Goal: Task Accomplishment & Management: Complete application form

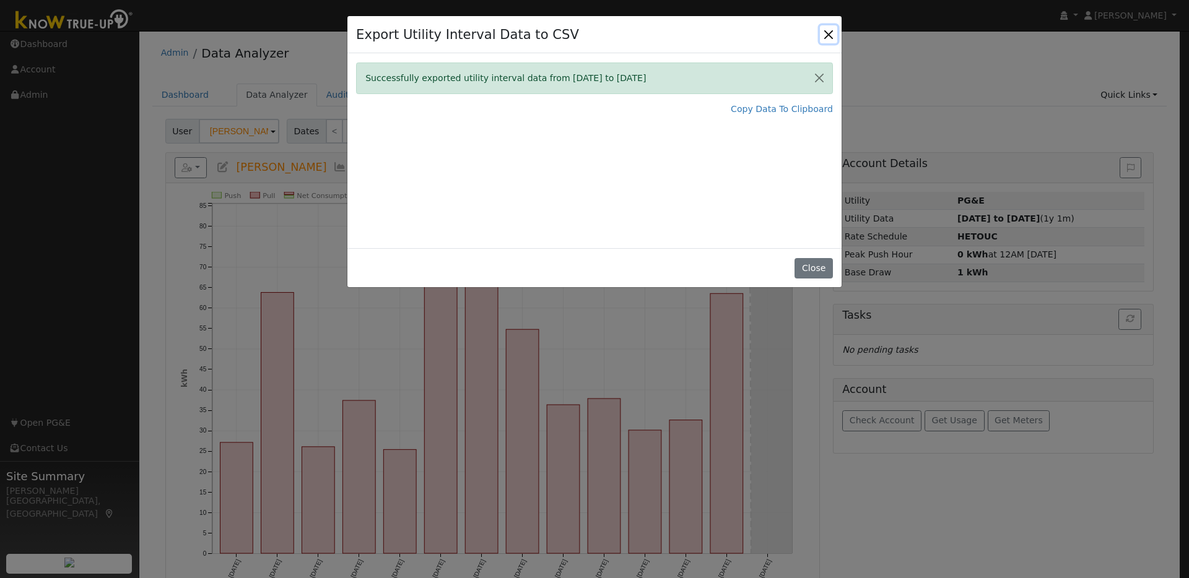
click at [831, 30] on button "Close" at bounding box center [828, 33] width 17 height 17
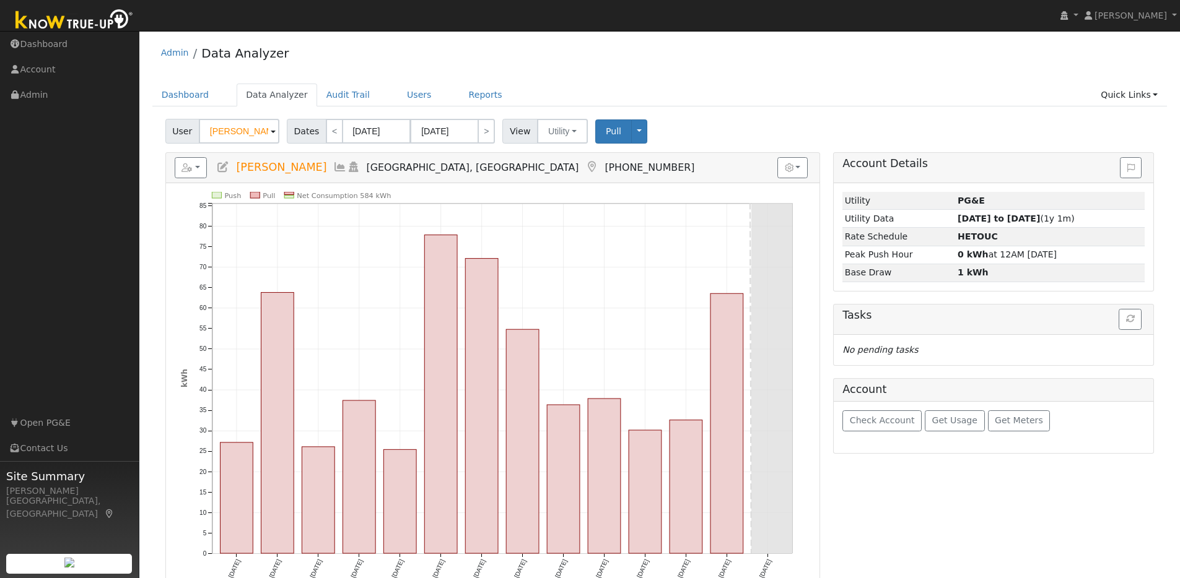
click at [71, 17] on img at bounding box center [74, 21] width 130 height 28
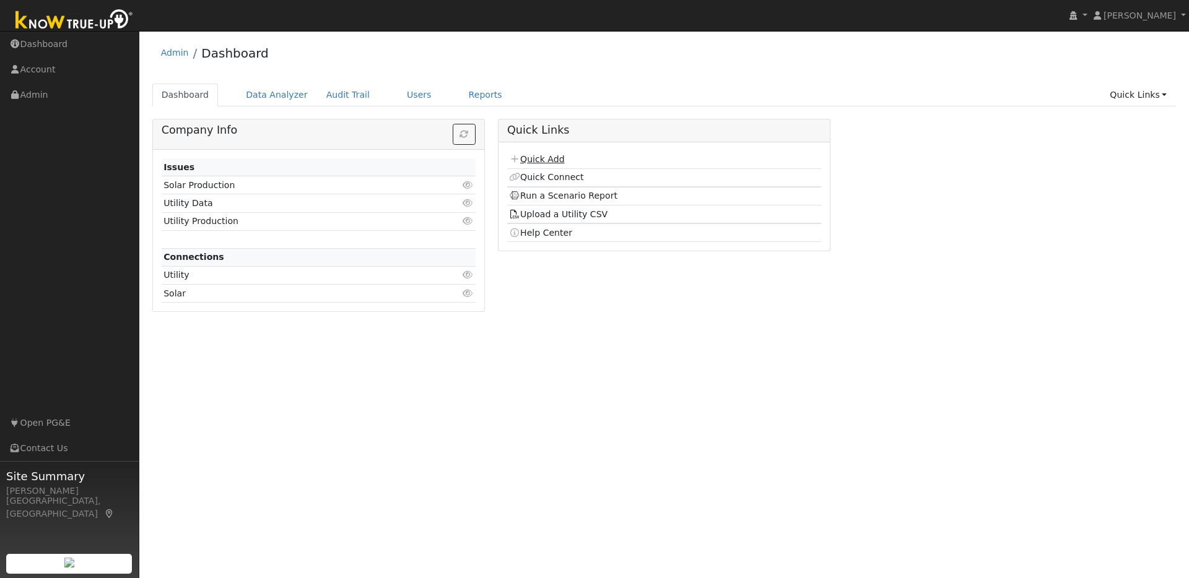
click at [542, 156] on link "Quick Add" at bounding box center [536, 159] width 55 height 10
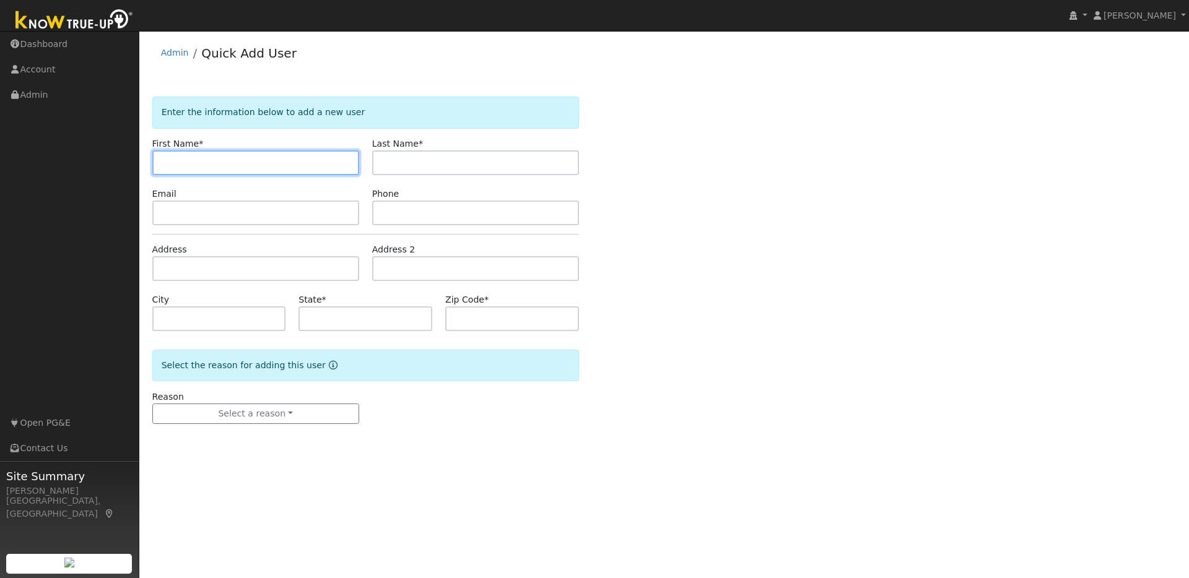
paste input "[PERSON_NAME]"
drag, startPoint x: 186, startPoint y: 160, endPoint x: 303, endPoint y: 167, distance: 117.3
click at [303, 167] on input "[PERSON_NAME]" at bounding box center [255, 163] width 207 height 25
type input "Diana"
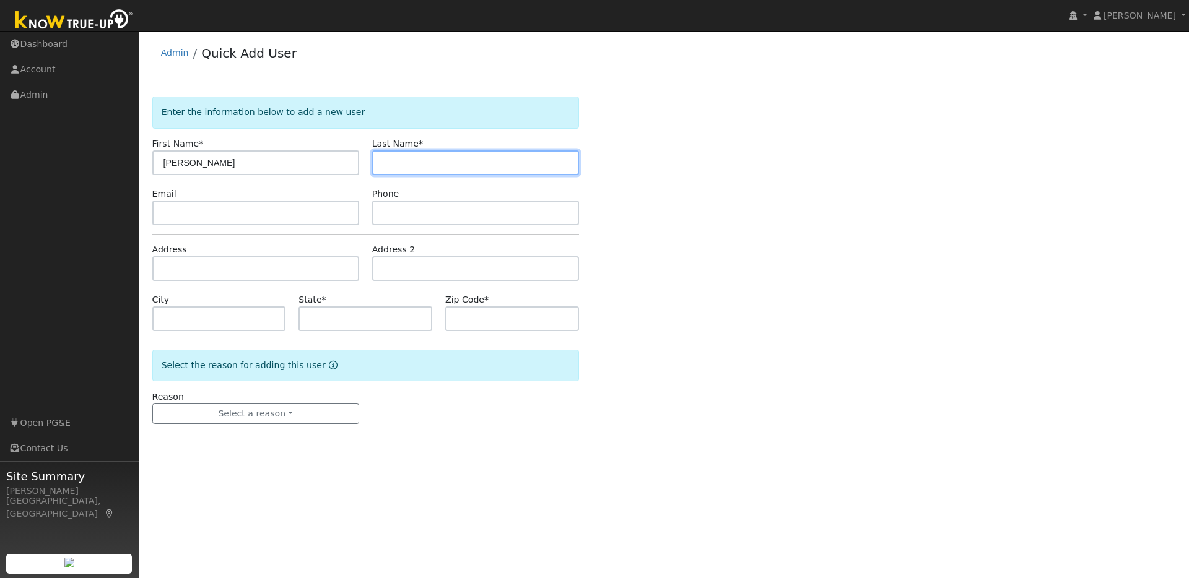
click at [409, 162] on input "text" at bounding box center [475, 163] width 207 height 25
paste input "[PERSON_NAME]"
drag, startPoint x: 407, startPoint y: 164, endPoint x: 373, endPoint y: 161, distance: 34.2
click at [373, 161] on input "[PERSON_NAME]" at bounding box center [475, 163] width 207 height 25
type input "Nguyen-Thompson"
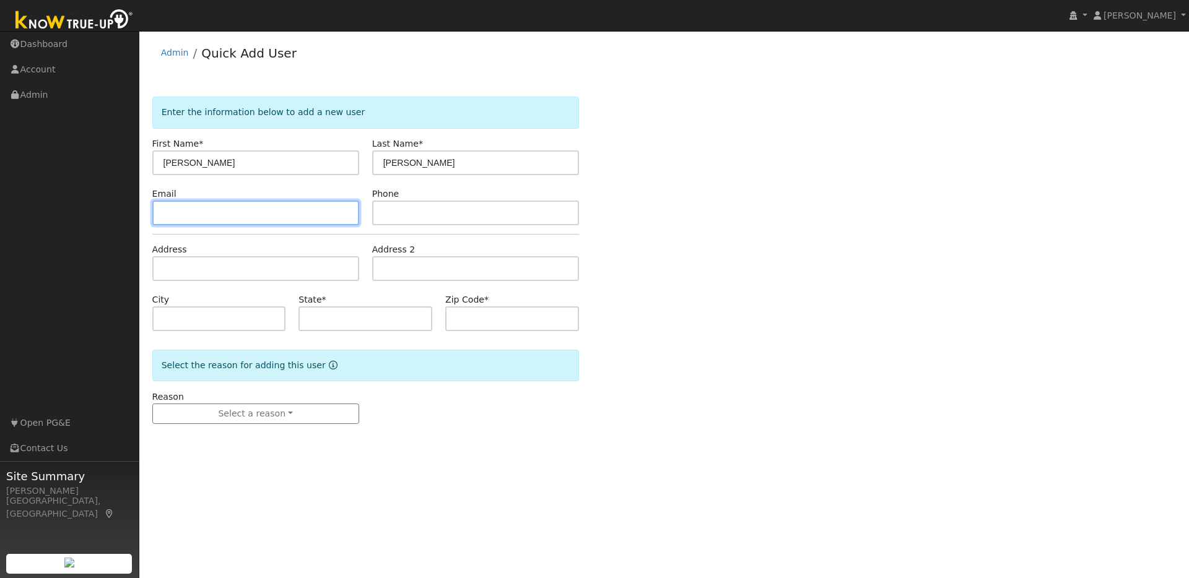
click at [222, 207] on input "text" at bounding box center [255, 213] width 207 height 25
paste input "scorpgyrl@gmail.com"
type input "scorpgyrl@gmail.com"
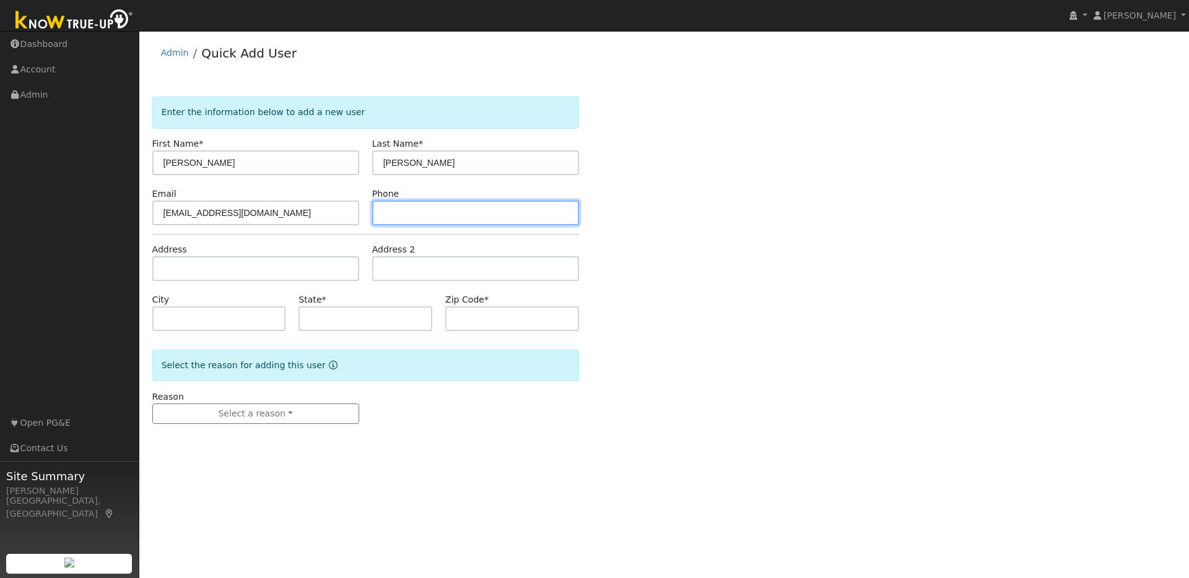
click at [401, 214] on input "text" at bounding box center [475, 213] width 207 height 25
paste input "5103813712"
type input "5103813712"
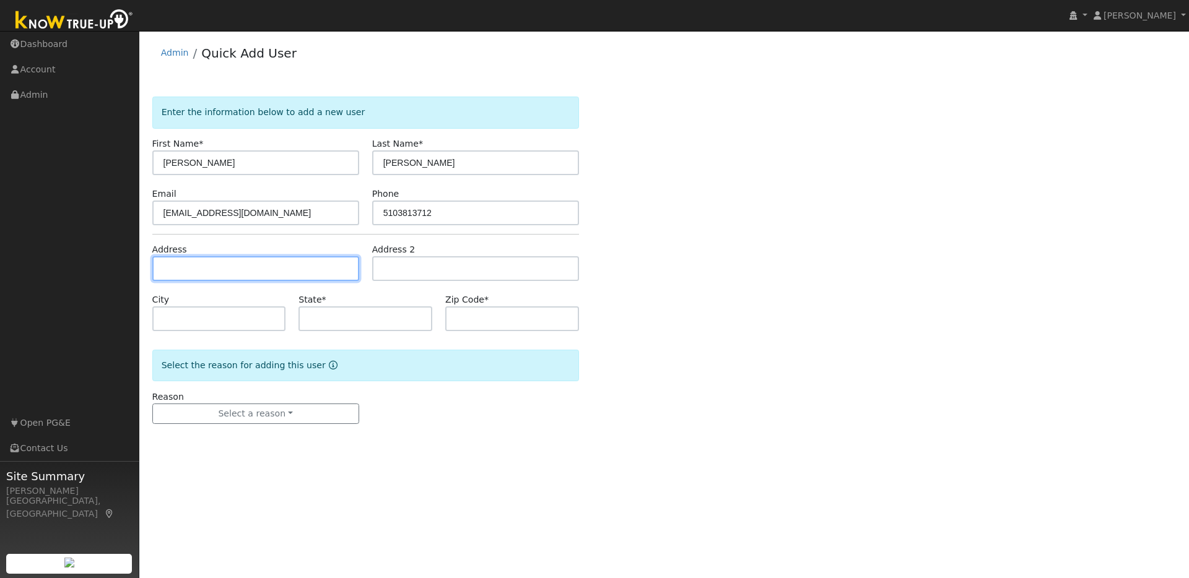
click at [183, 266] on input "text" at bounding box center [255, 268] width 207 height 25
paste input "4032 Sarasta Bay Dr, Pittsburg 94565"
type input "4032 Sarasta Bay Drive"
type input "Pittsburg"
type input "CA"
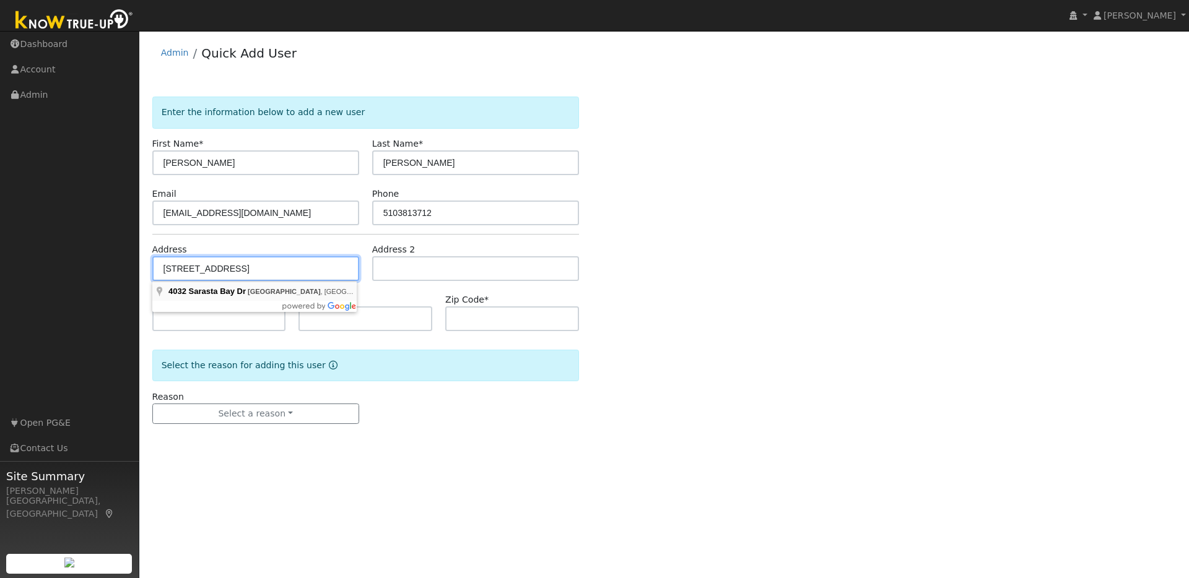
type input "94565"
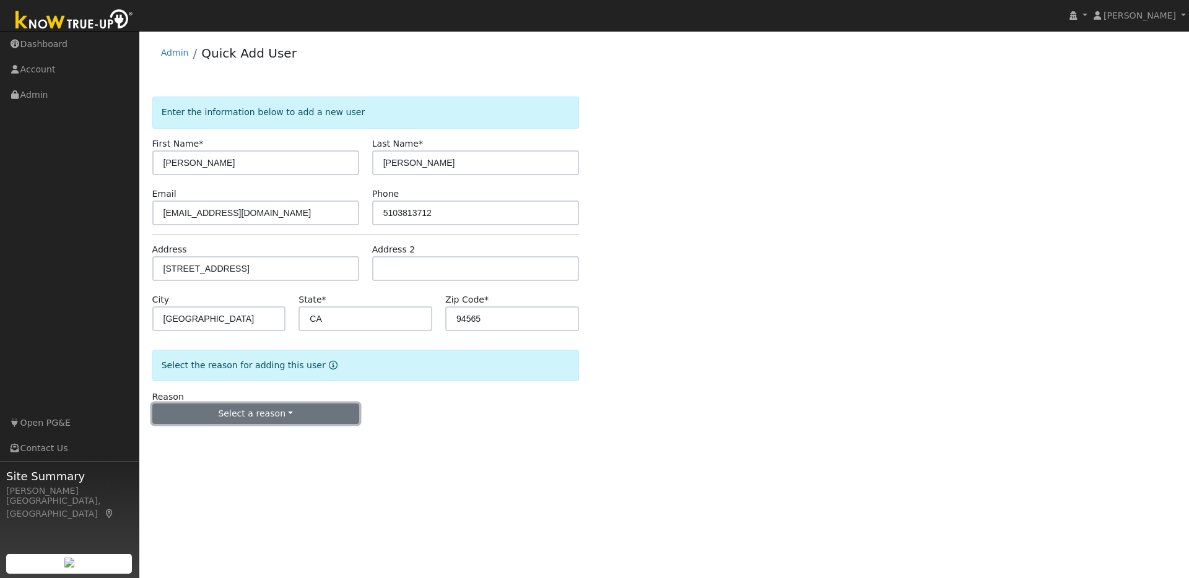
click at [289, 419] on button "Select a reason" at bounding box center [255, 414] width 207 height 21
click at [199, 444] on link "New lead" at bounding box center [221, 439] width 137 height 17
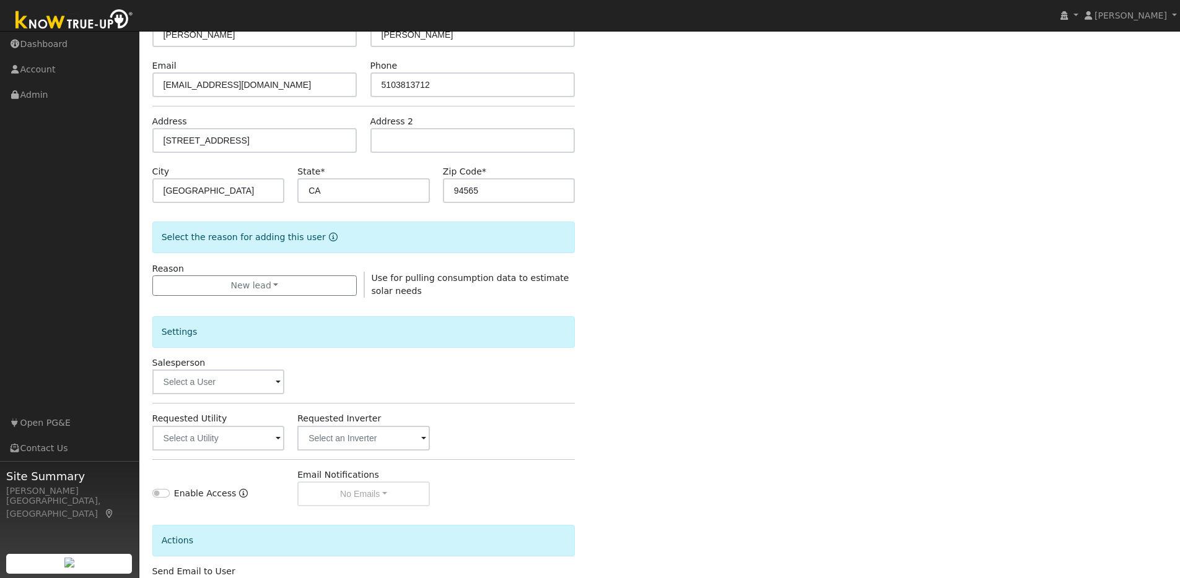
scroll to position [129, 0]
click at [271, 380] on input "text" at bounding box center [218, 381] width 133 height 25
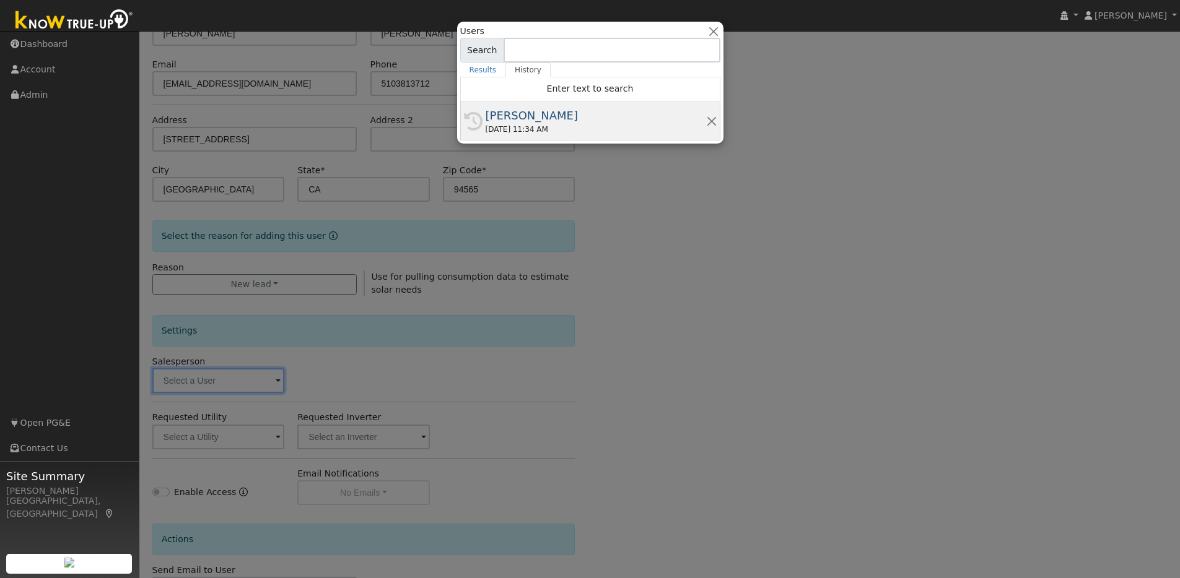
click at [566, 128] on div "09/24/2025 11:34 AM" at bounding box center [596, 129] width 220 height 11
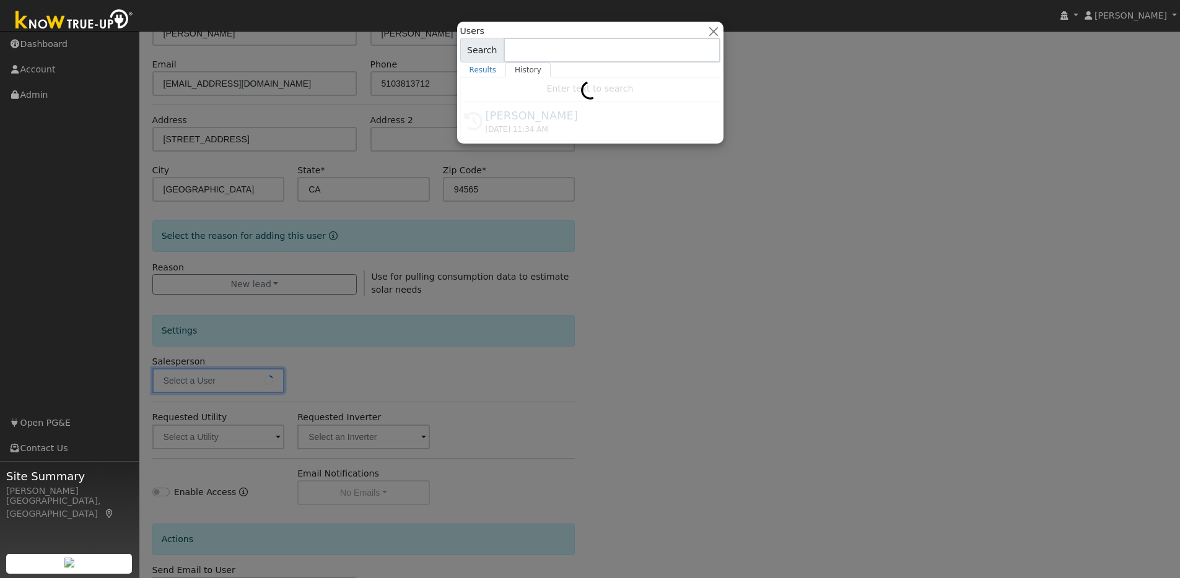
type input "[PERSON_NAME]"
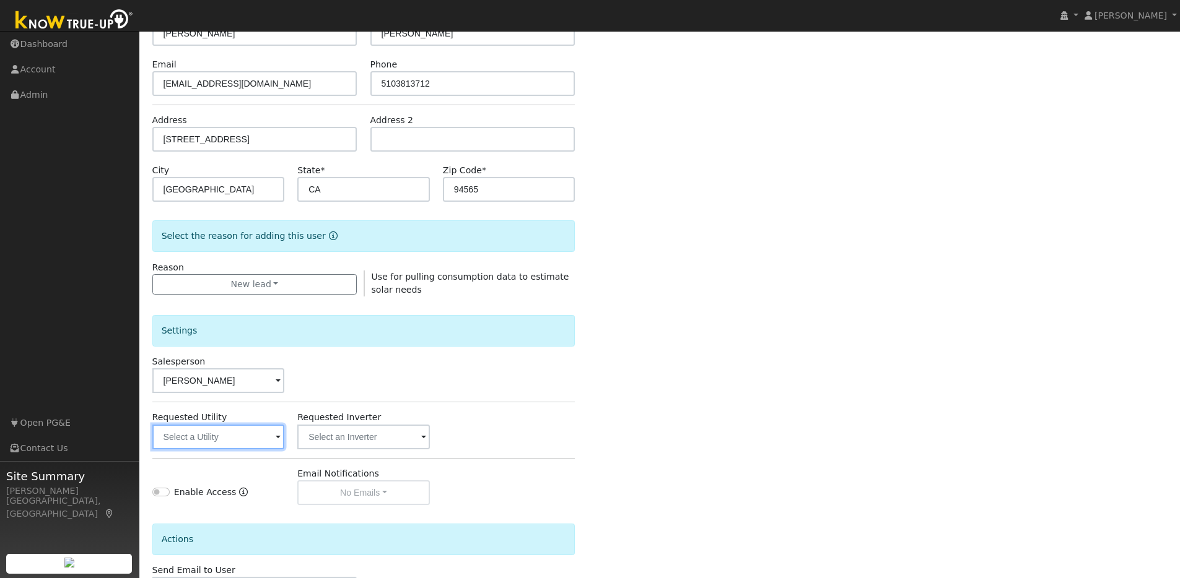
click at [264, 437] on input "text" at bounding box center [218, 437] width 133 height 25
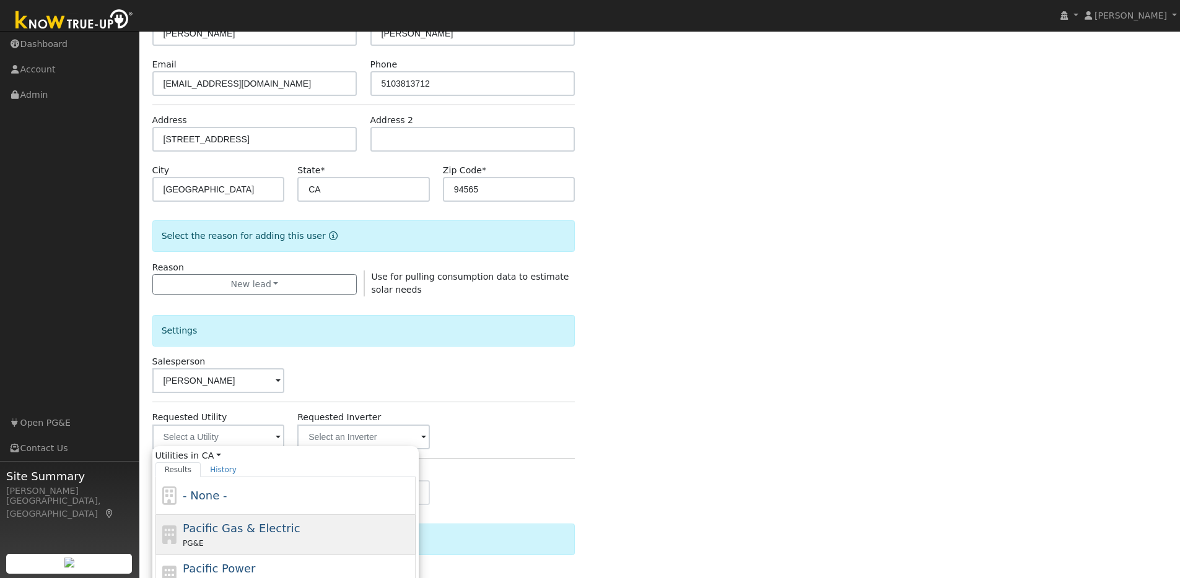
click at [233, 533] on span "Pacific Gas & Electric" at bounding box center [241, 528] width 117 height 13
type input "Pacific Gas & Electric"
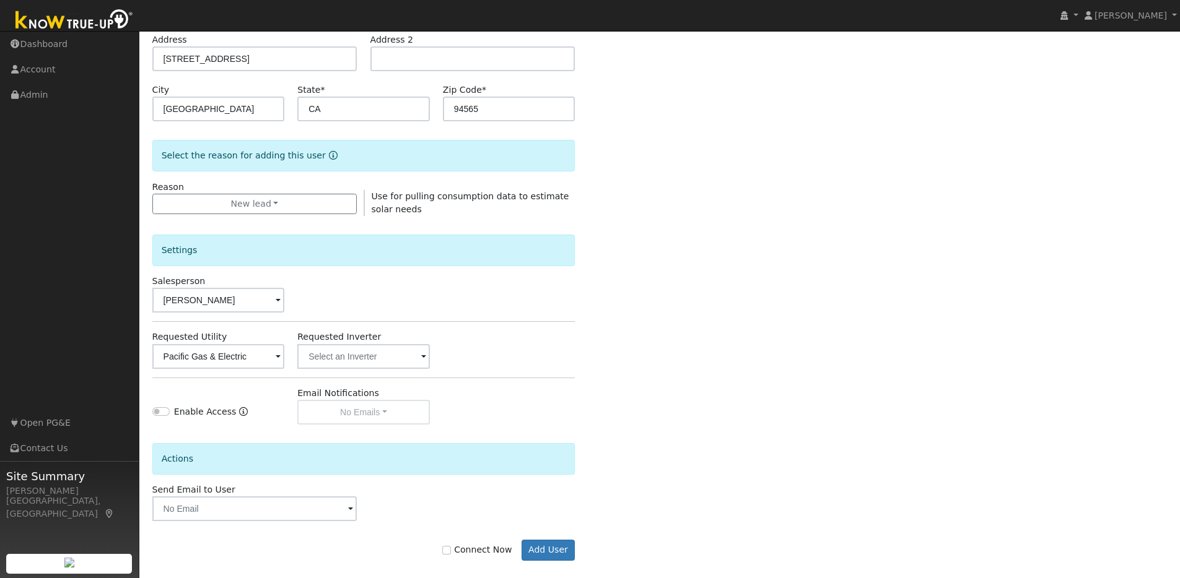
scroll to position [224, 0]
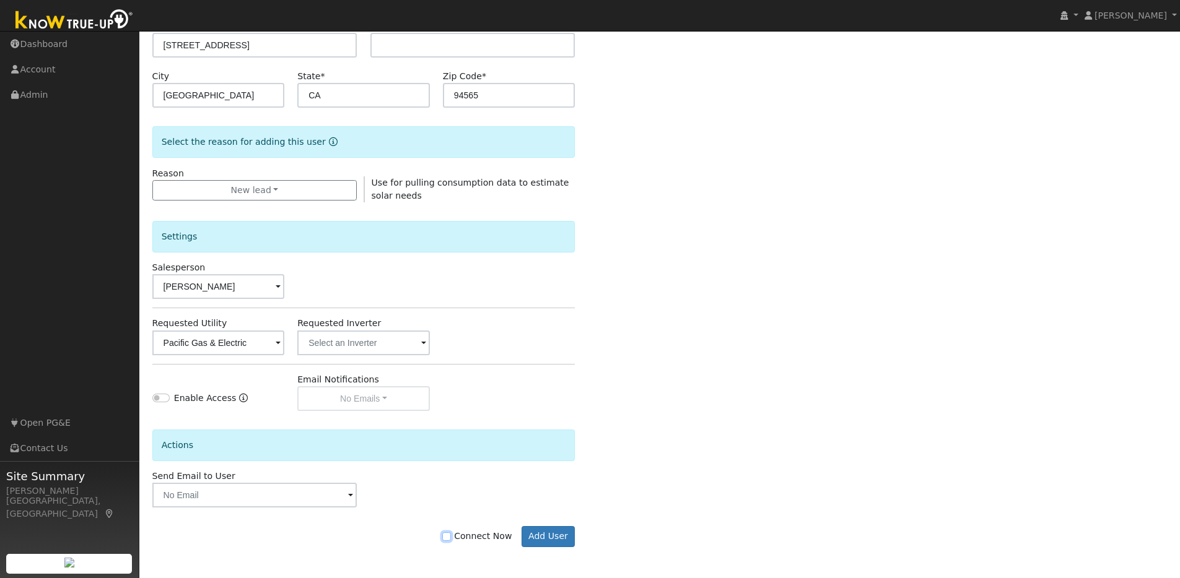
click at [451, 538] on input "Connect Now" at bounding box center [446, 537] width 9 height 9
checkbox input "true"
click at [535, 539] on button "Add User" at bounding box center [549, 536] width 54 height 21
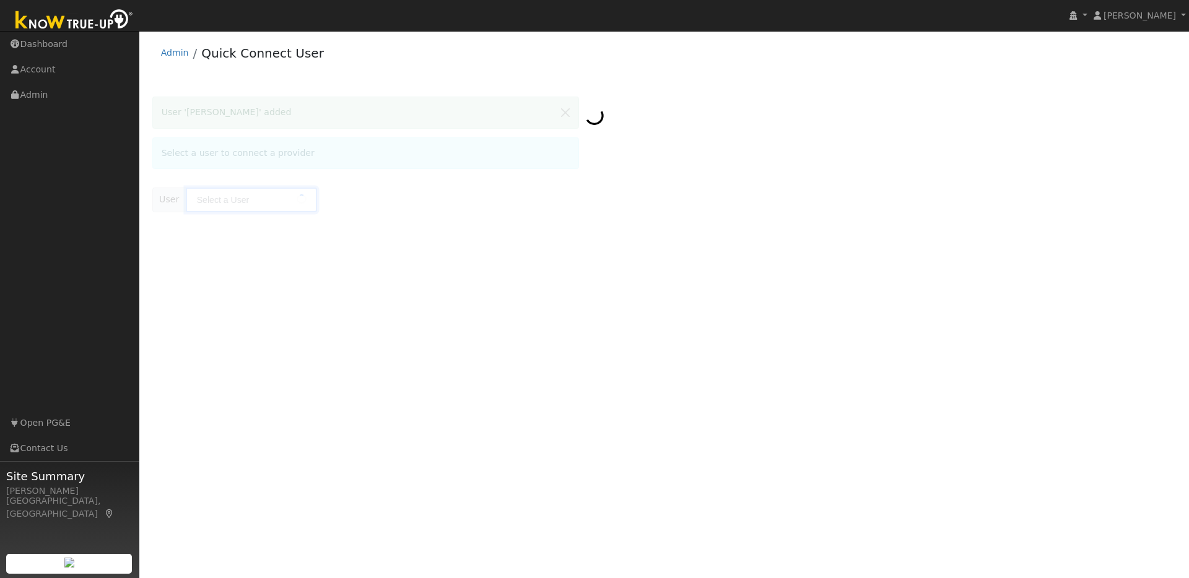
type input "[PERSON_NAME]"
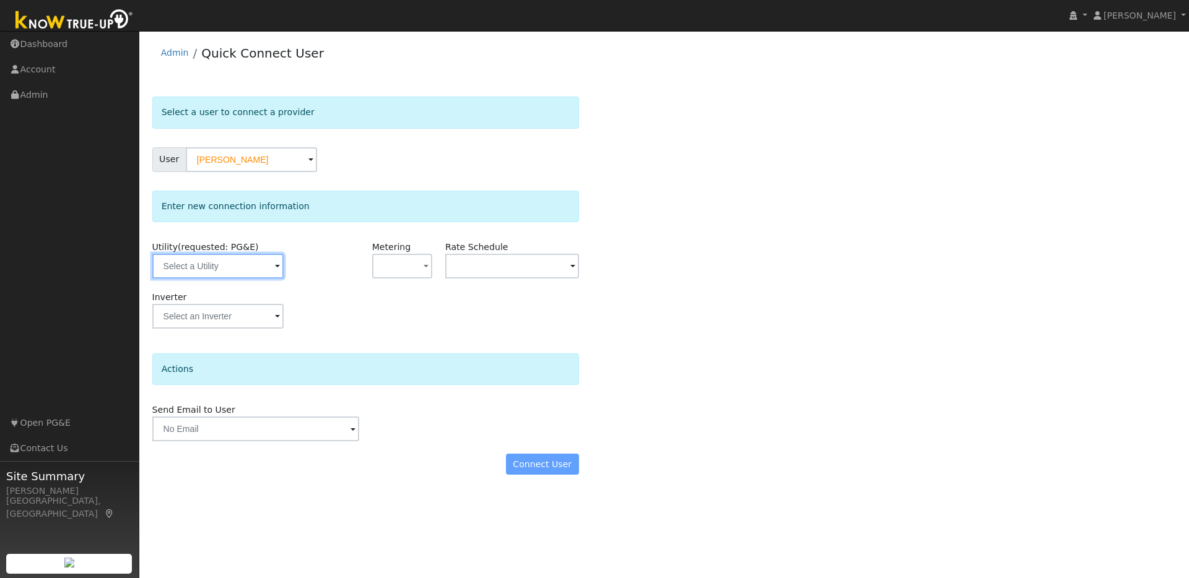
click at [251, 269] on input "text" at bounding box center [217, 266] width 131 height 25
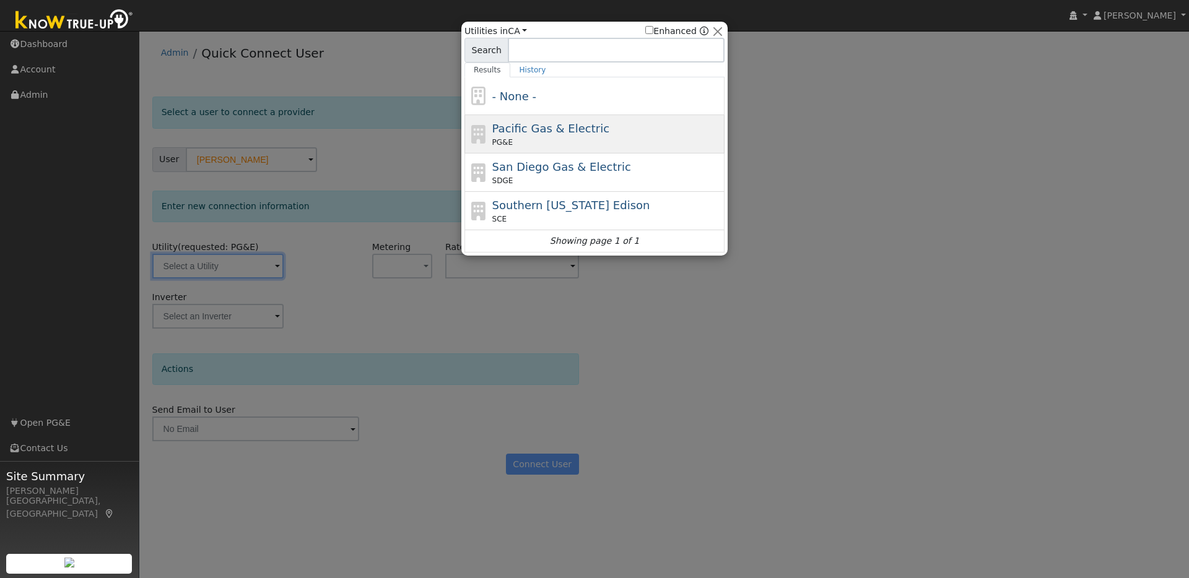
click at [626, 126] on div "Pacific Gas & Electric PG&E" at bounding box center [607, 134] width 230 height 28
type input "PG&E"
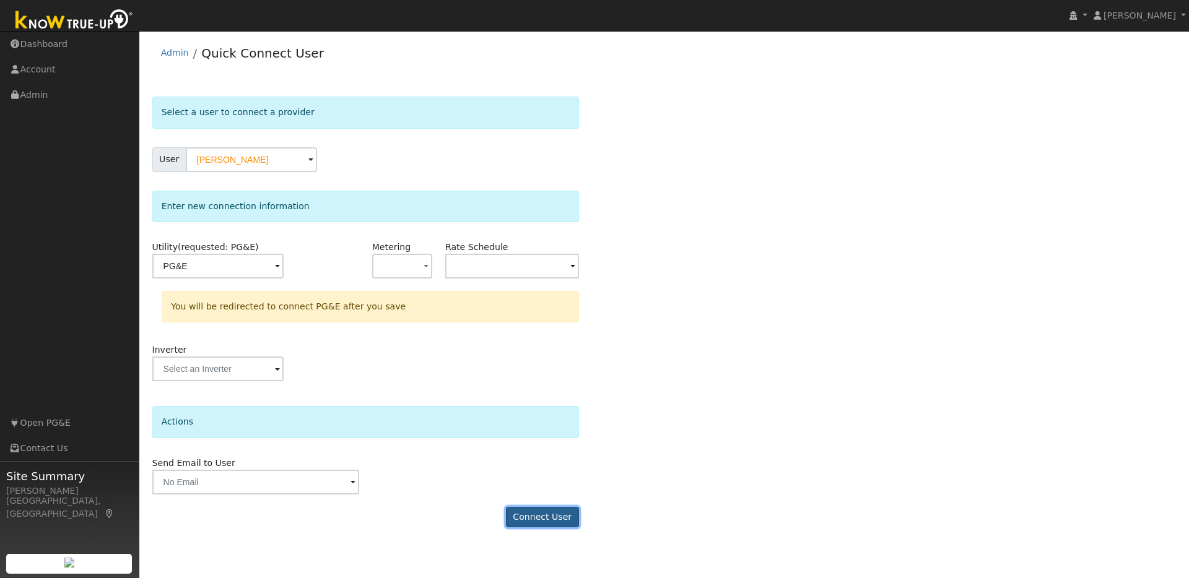
click at [547, 517] on button "Connect User" at bounding box center [542, 517] width 73 height 21
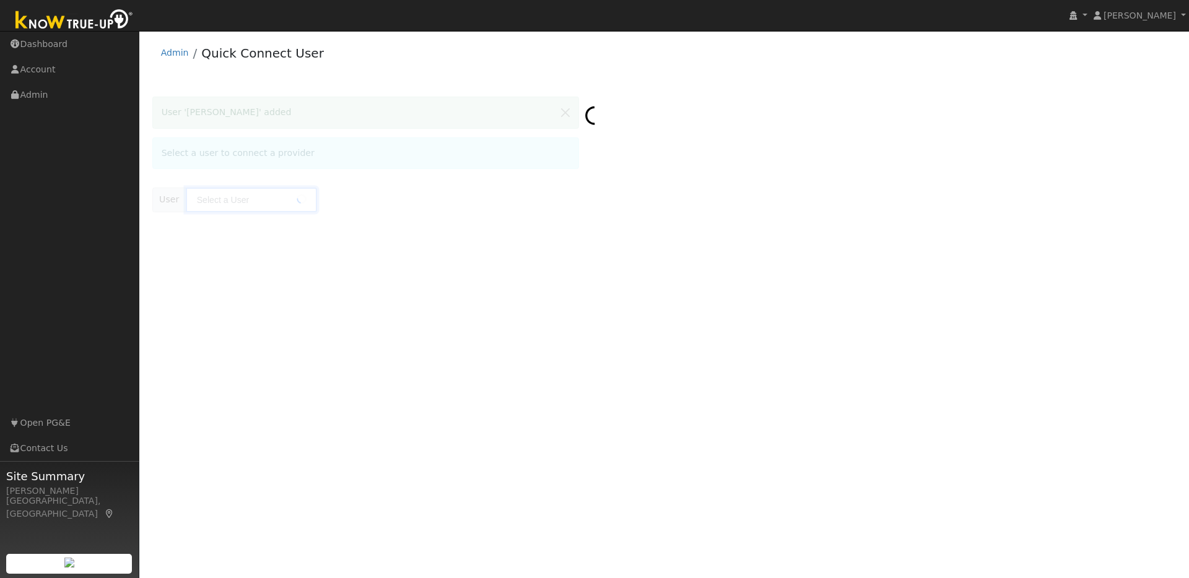
type input "[PERSON_NAME]"
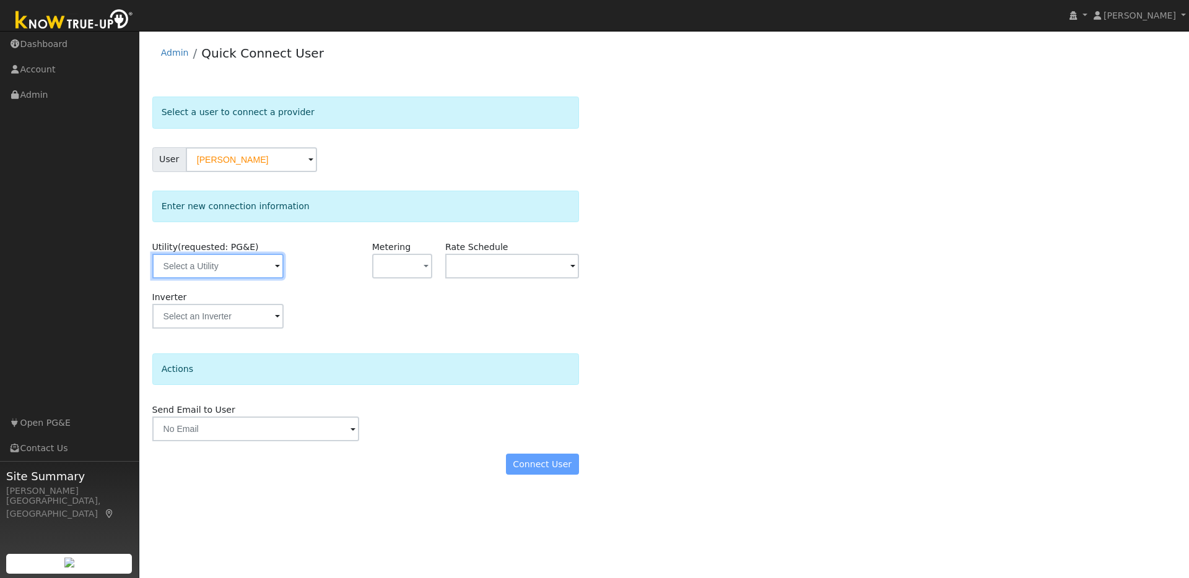
click at [256, 263] on input "text" at bounding box center [217, 266] width 131 height 25
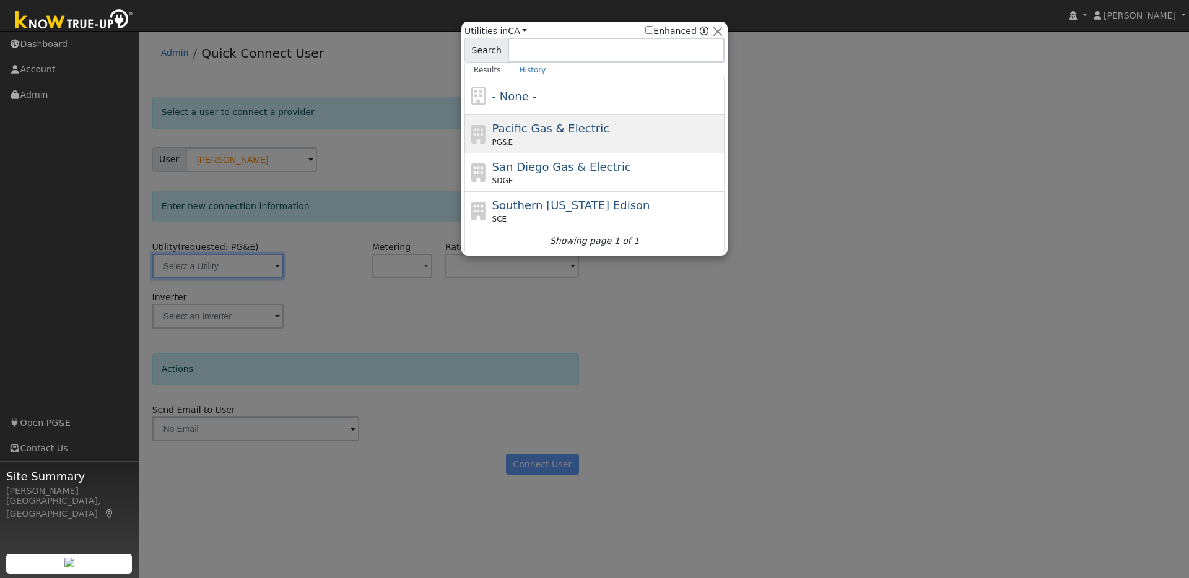
click at [572, 128] on span "Pacific Gas & Electric" at bounding box center [550, 128] width 117 height 13
type input "PG&E"
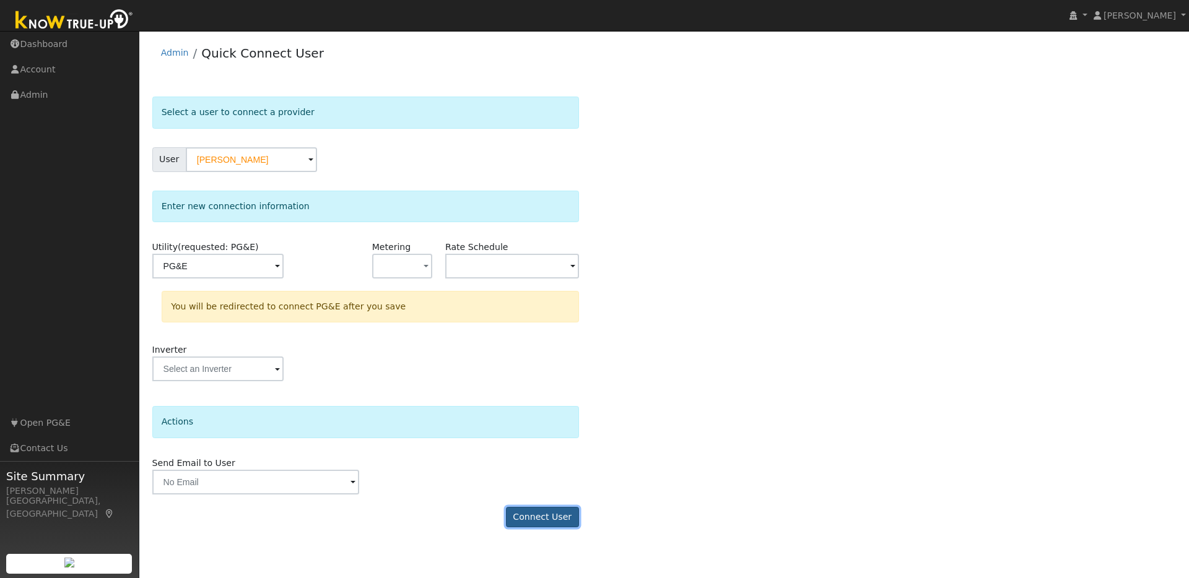
click at [534, 518] on button "Connect User" at bounding box center [542, 517] width 73 height 21
